Goal: Information Seeking & Learning: Learn about a topic

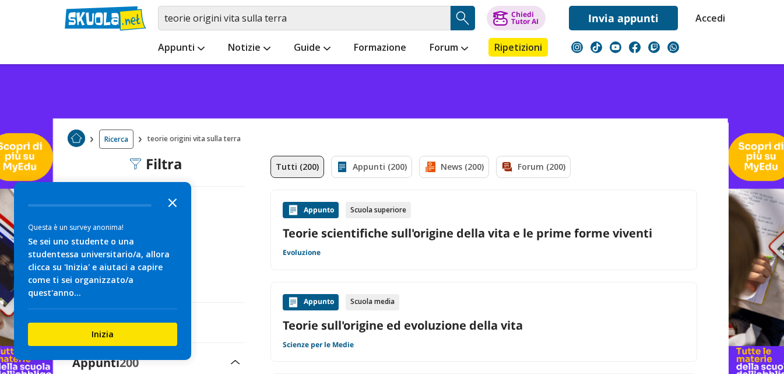
click at [173, 210] on icon "Close the survey" at bounding box center [172, 201] width 23 height 23
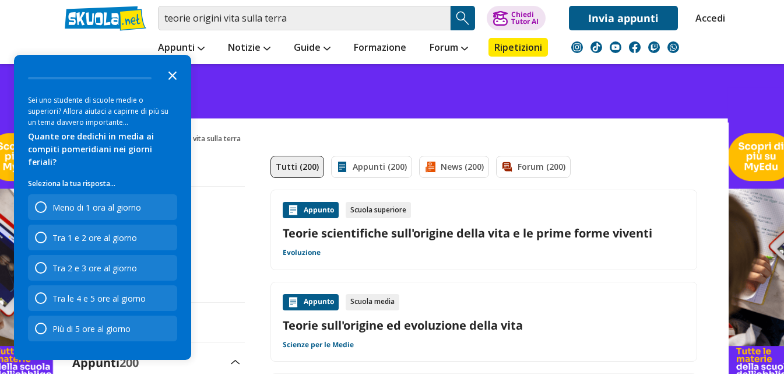
click at [175, 86] on icon "Close the survey" at bounding box center [172, 74] width 23 height 23
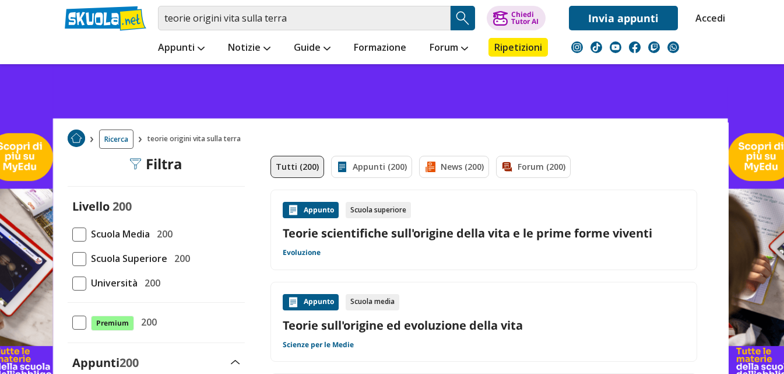
click at [76, 255] on span at bounding box center [79, 259] width 14 height 14
click at [72, 258] on input "Scuola Superiore 200" at bounding box center [72, 258] width 0 height 0
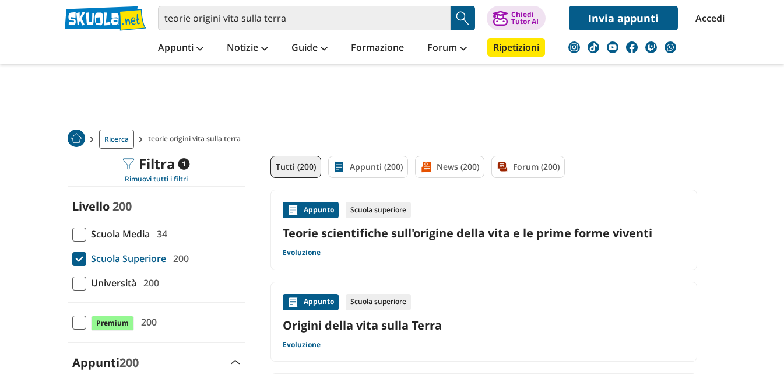
click at [494, 210] on div "Appunto Scuola superiore" at bounding box center [484, 210] width 402 height 16
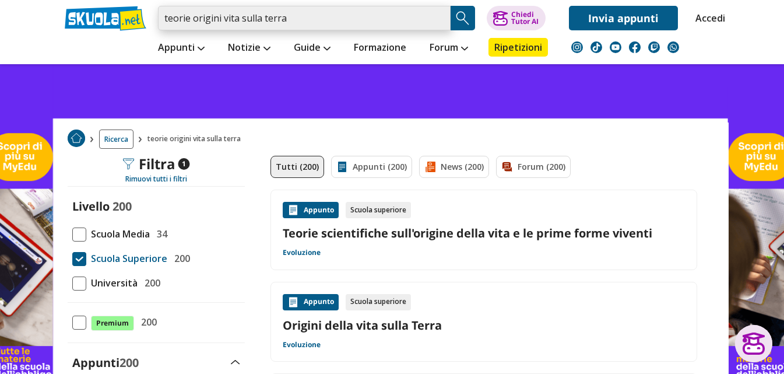
click at [299, 10] on input "teorie origini vita sulla terra" at bounding box center [304, 18] width 293 height 24
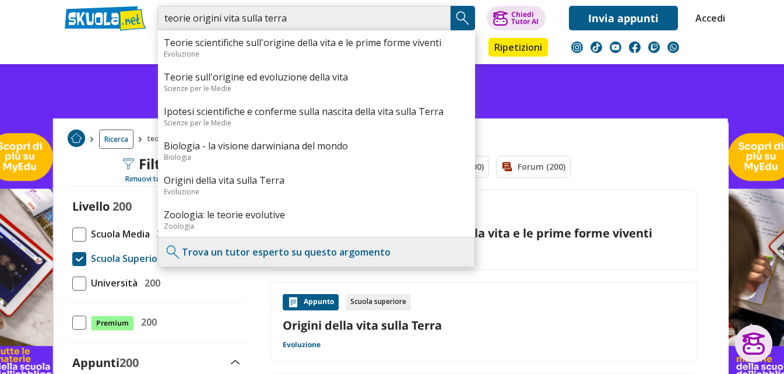
drag, startPoint x: 292, startPoint y: 16, endPoint x: 129, endPoint y: 33, distance: 163.6
click at [129, 33] on div "teorie origini vita sulla terra Teorie scientifiche sull'origine della vita e l…" at bounding box center [392, 32] width 673 height 64
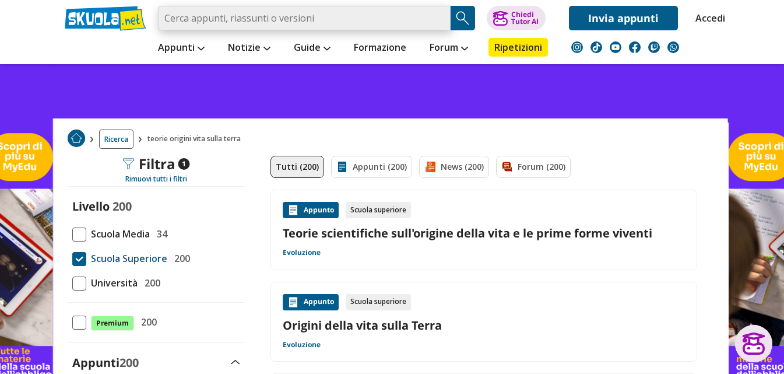
paste input "Teorie sull'origine ed evoluzione della vita"
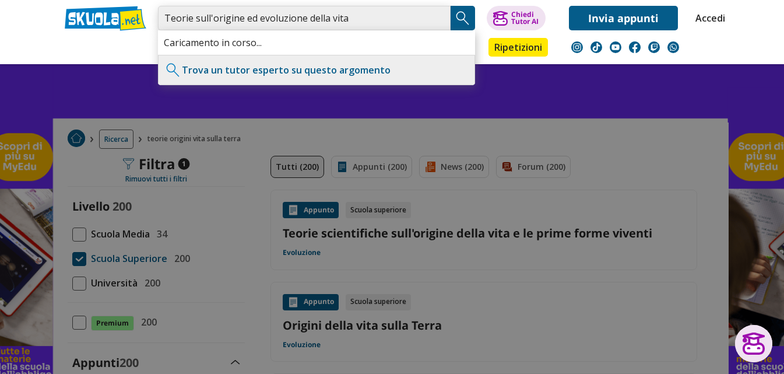
type input "Teorie sull'origine ed evoluzione della vita"
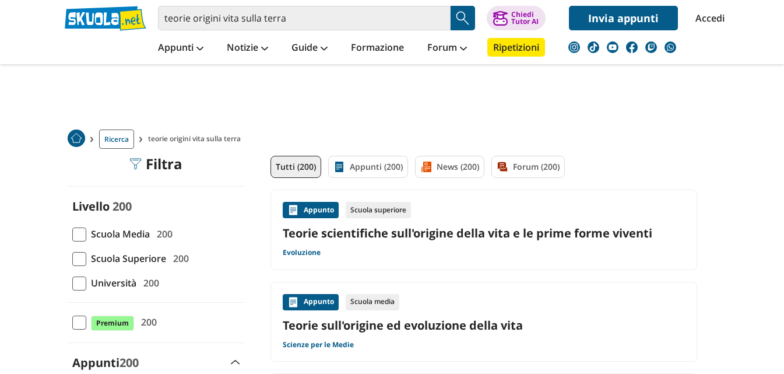
click at [76, 257] on span at bounding box center [79, 259] width 14 height 14
click at [72, 258] on input "Scuola Superiore 200" at bounding box center [72, 258] width 0 height 0
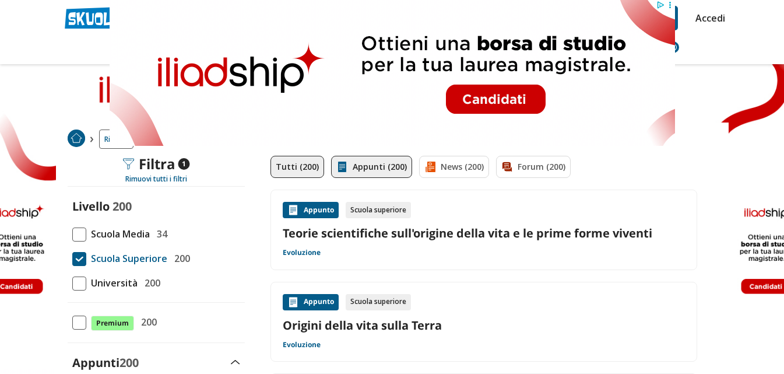
click at [380, 165] on link "Appunti (200)" at bounding box center [371, 167] width 81 height 22
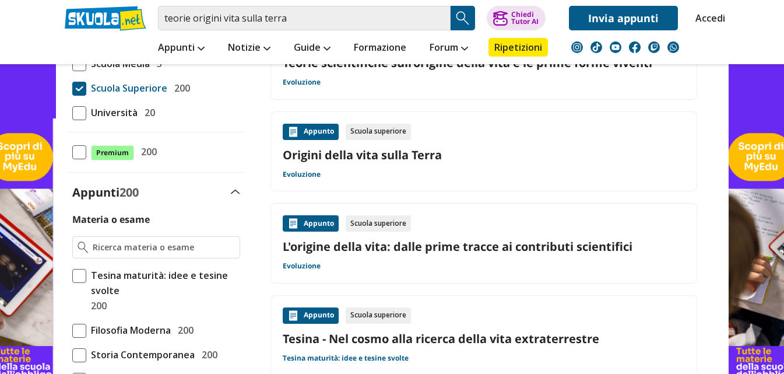
scroll to position [175, 0]
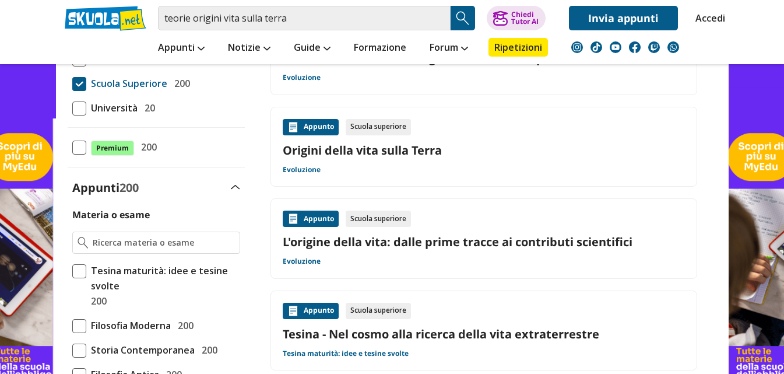
click at [396, 152] on link "Origini della vita sulla Terra" at bounding box center [484, 150] width 402 height 16
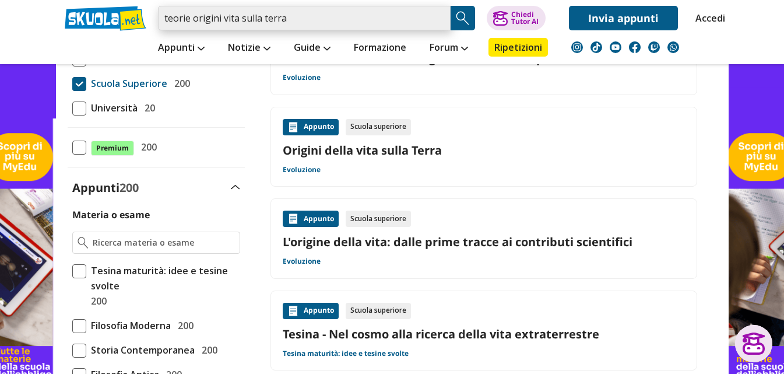
drag, startPoint x: 308, startPoint y: 23, endPoint x: 159, endPoint y: 22, distance: 149.8
click at [159, 22] on input "teorie origini vita sulla terra" at bounding box center [304, 18] width 293 height 24
paste input "Teorie sull'origine ed evoluzione della vita"
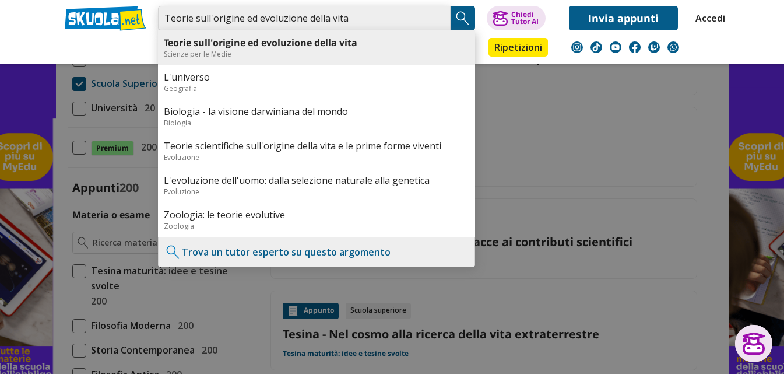
type input "Teorie sull'origine ed evoluzione della vita"
click at [223, 37] on b "Teorie sull'origine ed evoluzione della vita" at bounding box center [261, 42] width 194 height 13
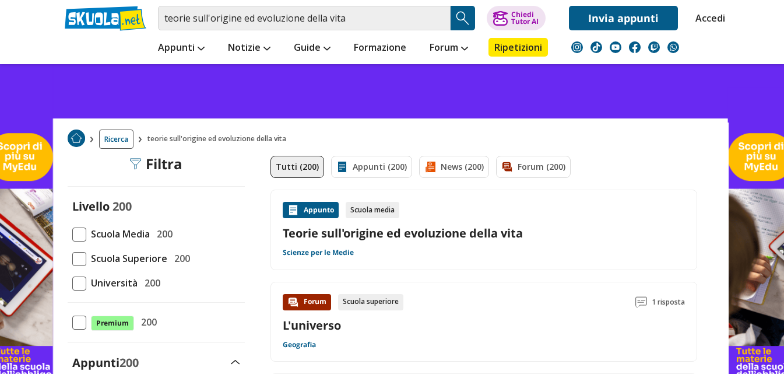
click at [373, 223] on div "Appunto Scuola media Teorie sull'origine ed evoluzione della vita Scienze per l…" at bounding box center [484, 230] width 402 height 56
